Goal: Transaction & Acquisition: Download file/media

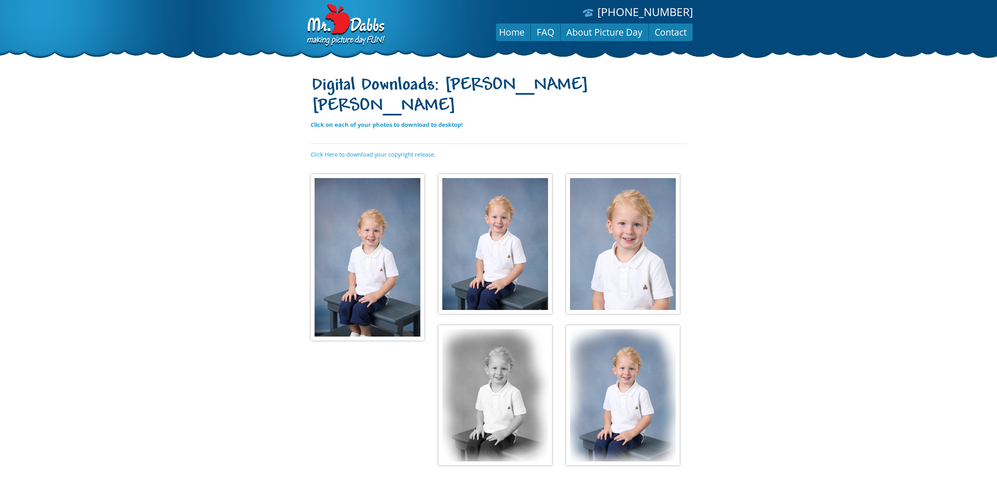
click at [389, 199] on img at bounding box center [368, 257] width 114 height 167
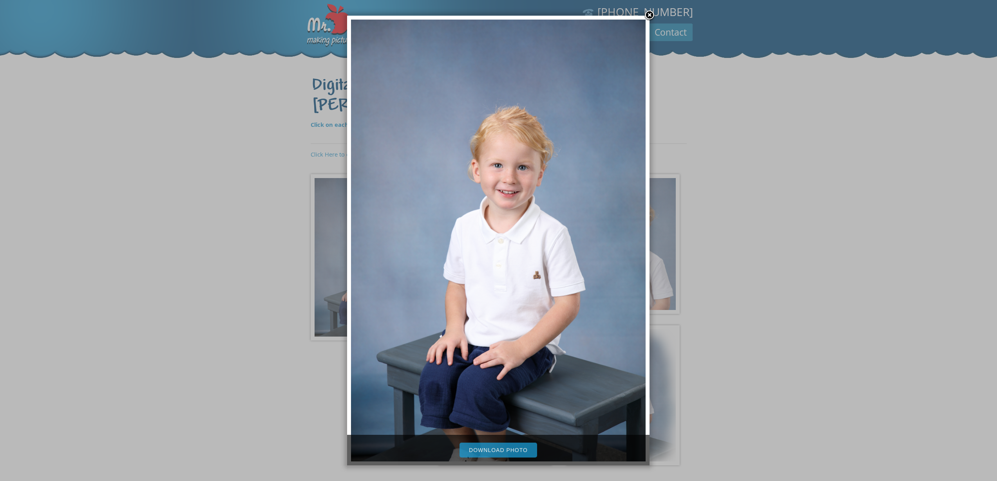
click at [502, 451] on link "Download Photo" at bounding box center [499, 450] width 78 height 15
drag, startPoint x: 652, startPoint y: 15, endPoint x: 648, endPoint y: 17, distance: 4.7
click at [650, 15] on link at bounding box center [650, 16] width 12 height 12
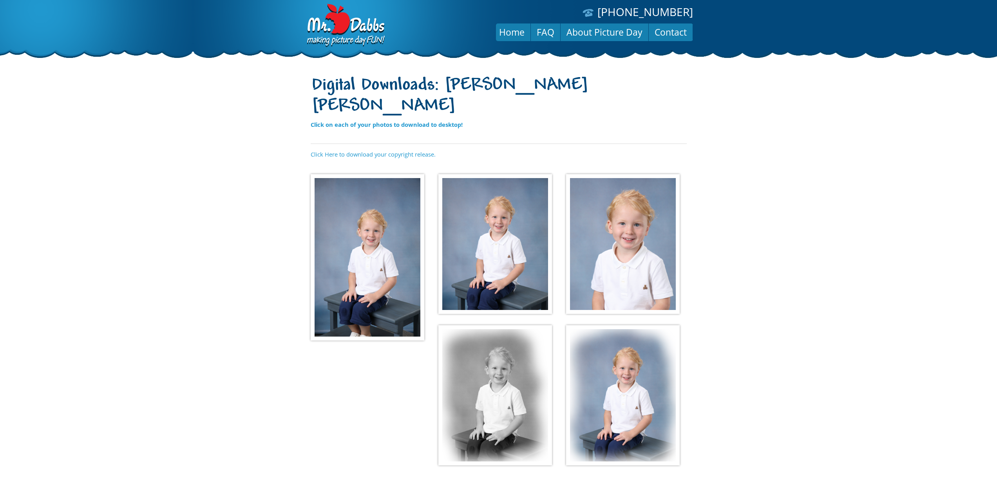
click at [512, 233] on img at bounding box center [495, 244] width 114 height 140
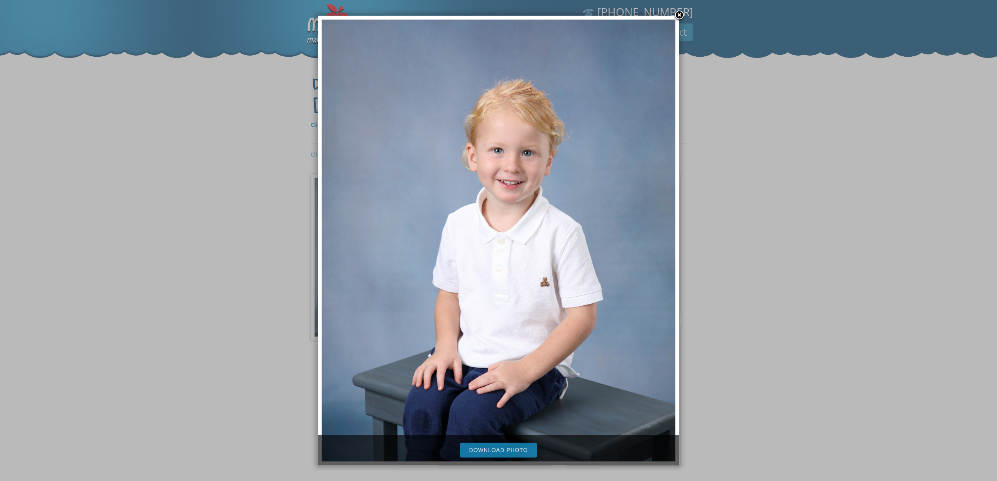
click at [509, 452] on link "Download Photo" at bounding box center [499, 450] width 78 height 15
click at [677, 16] on link at bounding box center [679, 16] width 12 height 12
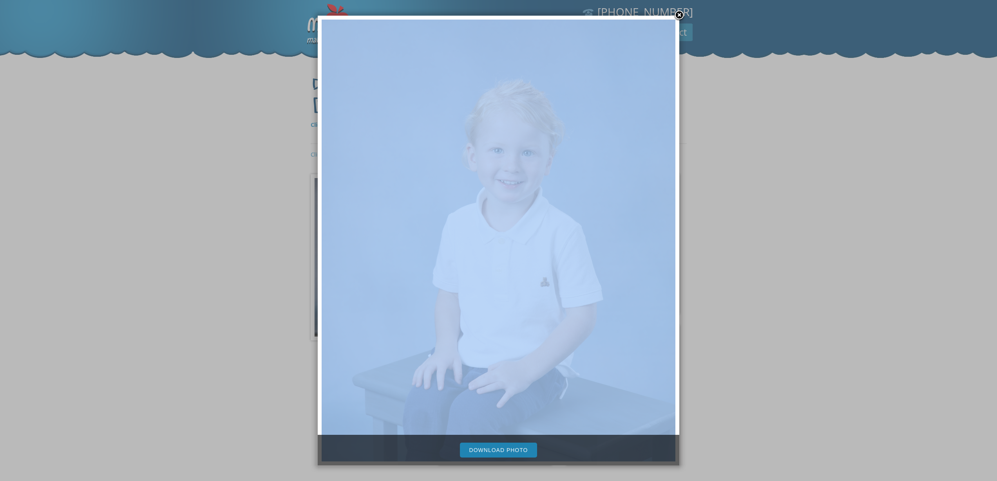
click at [677, 16] on body "[PHONE_NUMBER] Menu Home FAQ About Picture Day Contact Digital Downloads: Stets…" at bounding box center [498, 240] width 997 height 481
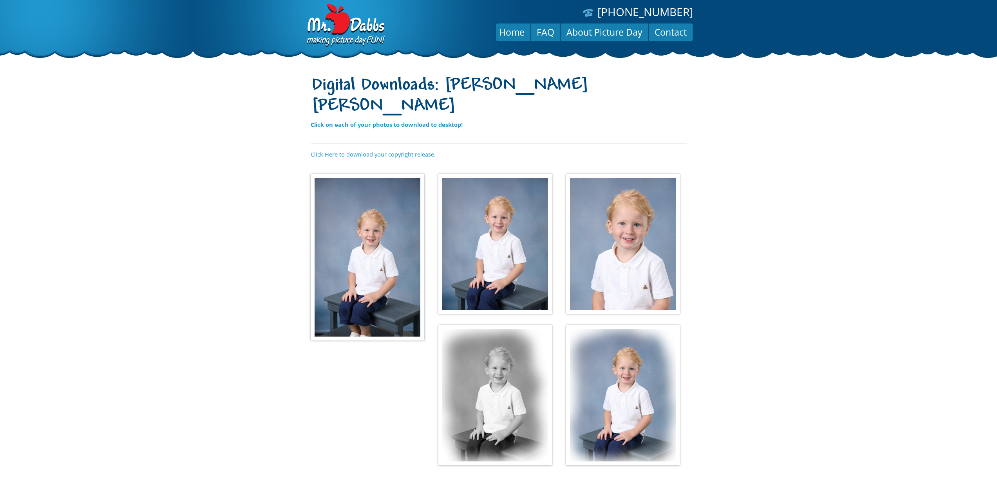
click at [640, 233] on img at bounding box center [623, 244] width 114 height 140
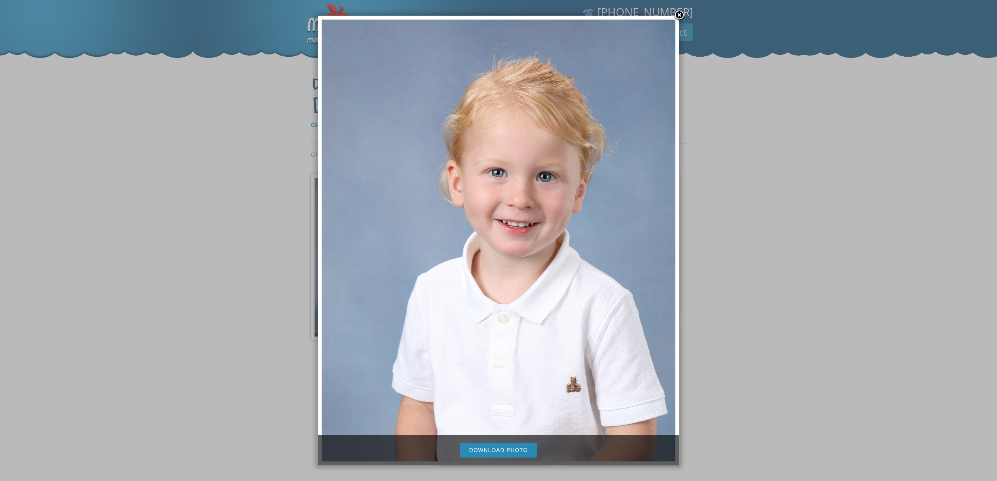
click at [501, 448] on link "Download Photo" at bounding box center [499, 450] width 78 height 15
click at [679, 14] on link at bounding box center [679, 16] width 12 height 12
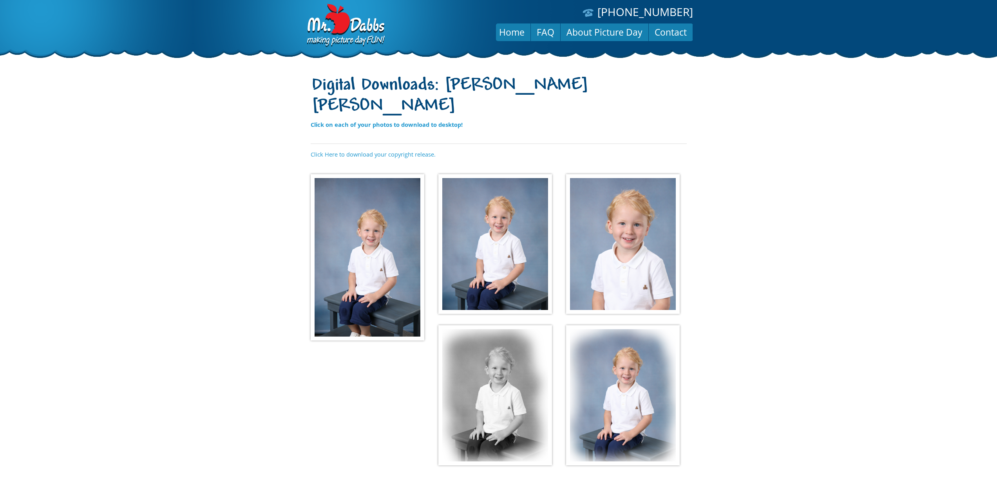
click at [494, 348] on img at bounding box center [495, 396] width 114 height 140
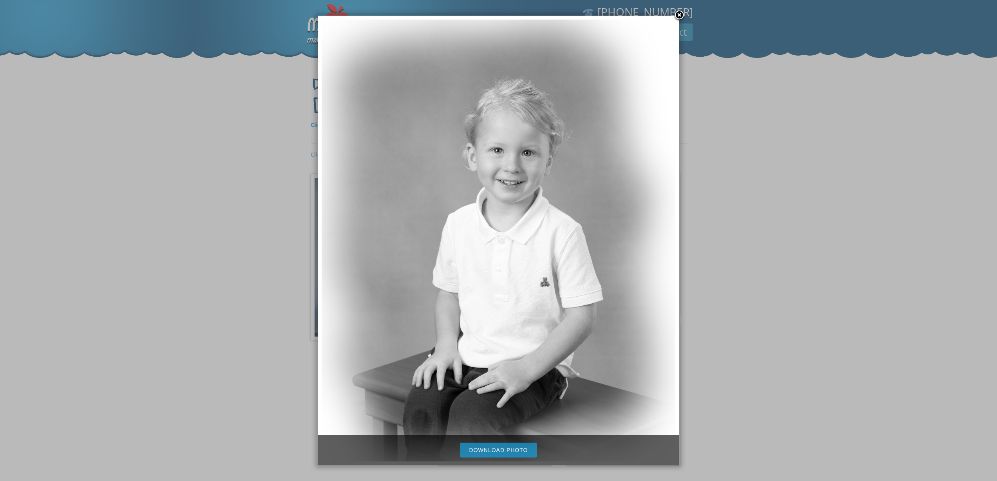
click at [498, 447] on link "Download Photo" at bounding box center [499, 450] width 78 height 15
click at [678, 16] on link at bounding box center [679, 16] width 12 height 12
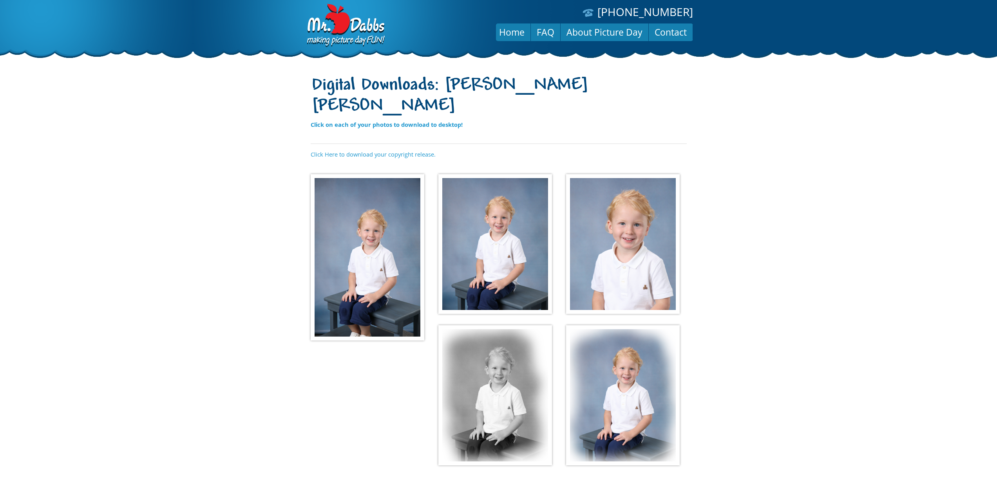
click at [594, 356] on img at bounding box center [623, 396] width 114 height 140
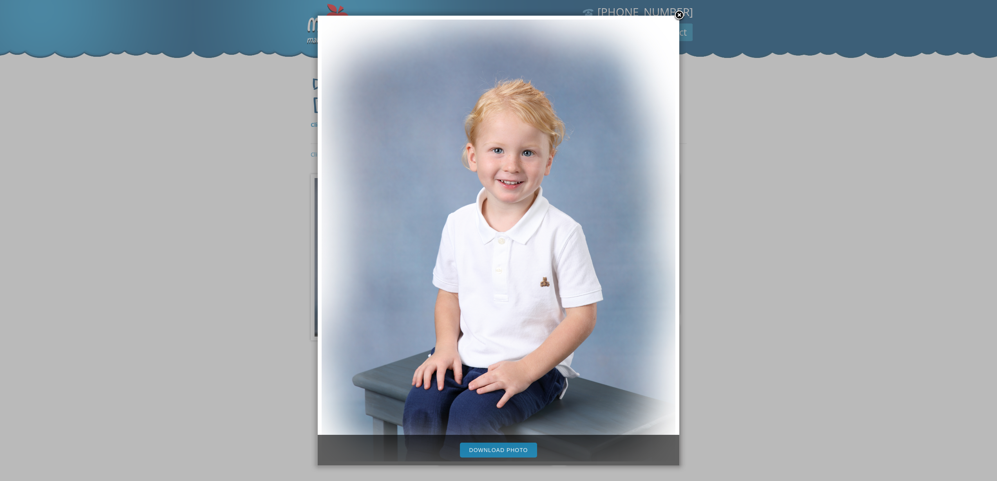
click at [518, 450] on link "Download Photo" at bounding box center [499, 450] width 78 height 15
click at [832, 123] on div at bounding box center [498, 273] width 997 height 547
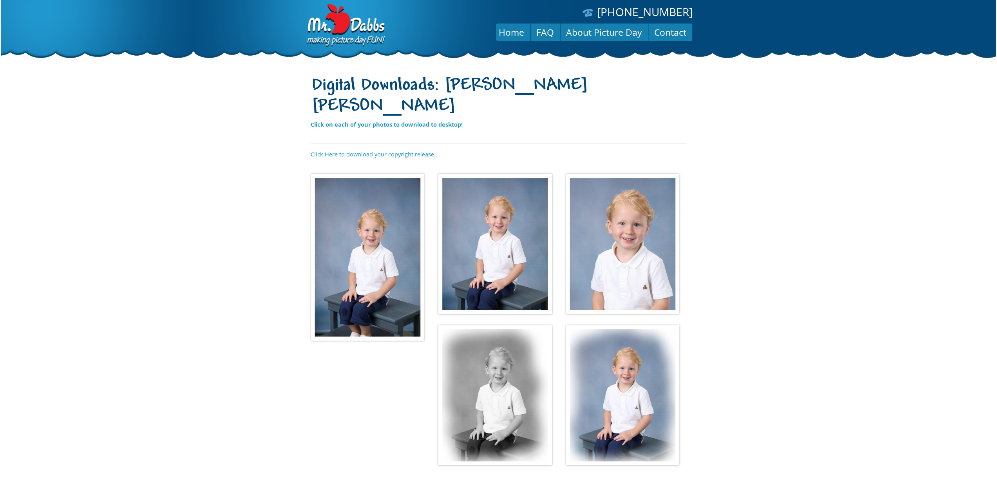
scroll to position [0, 0]
